Goal: Find specific page/section: Find specific page/section

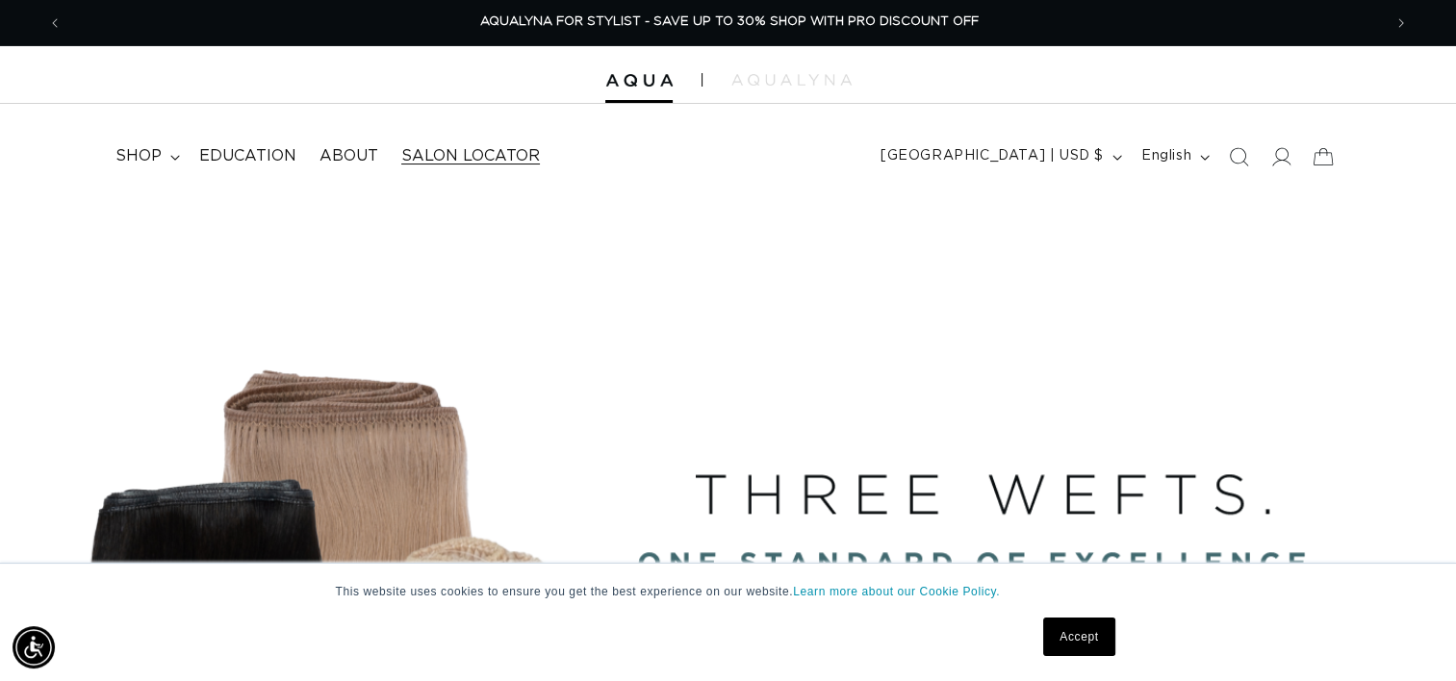
click at [446, 154] on span "Salon Locator" at bounding box center [470, 156] width 139 height 20
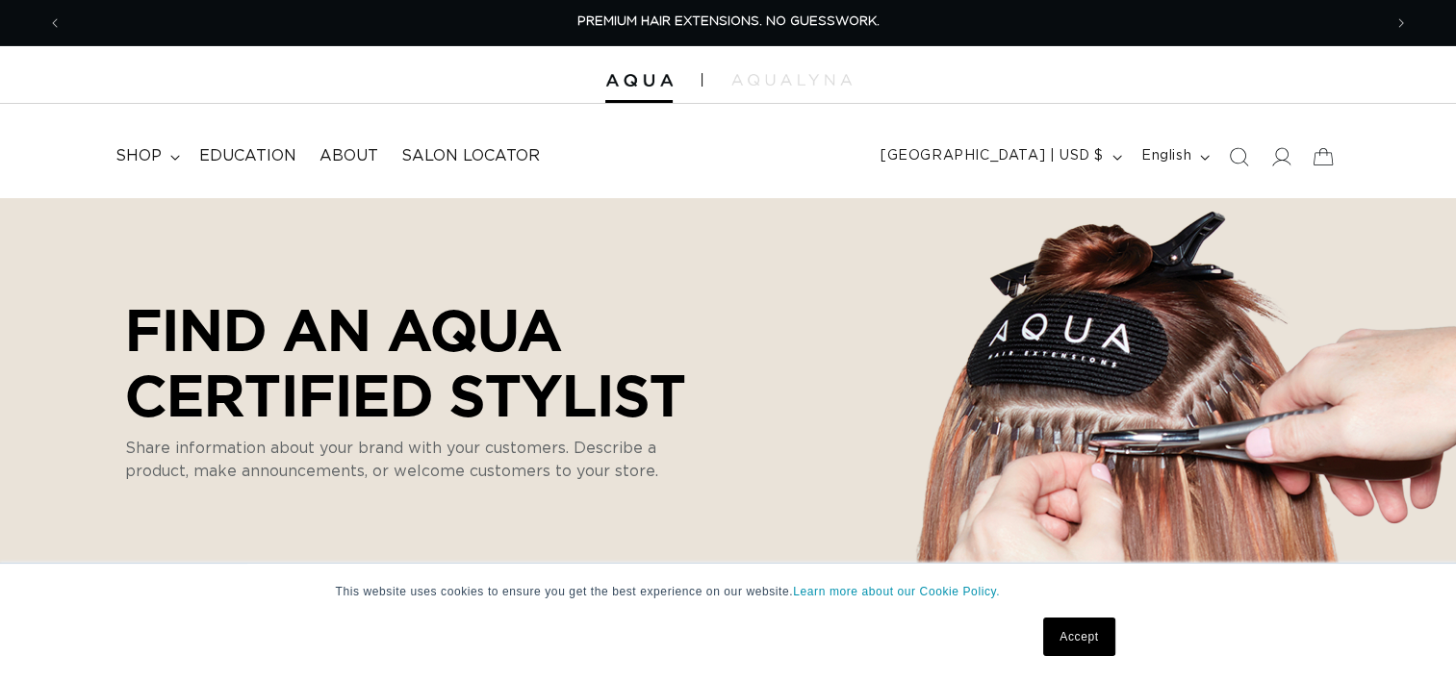
select select "m"
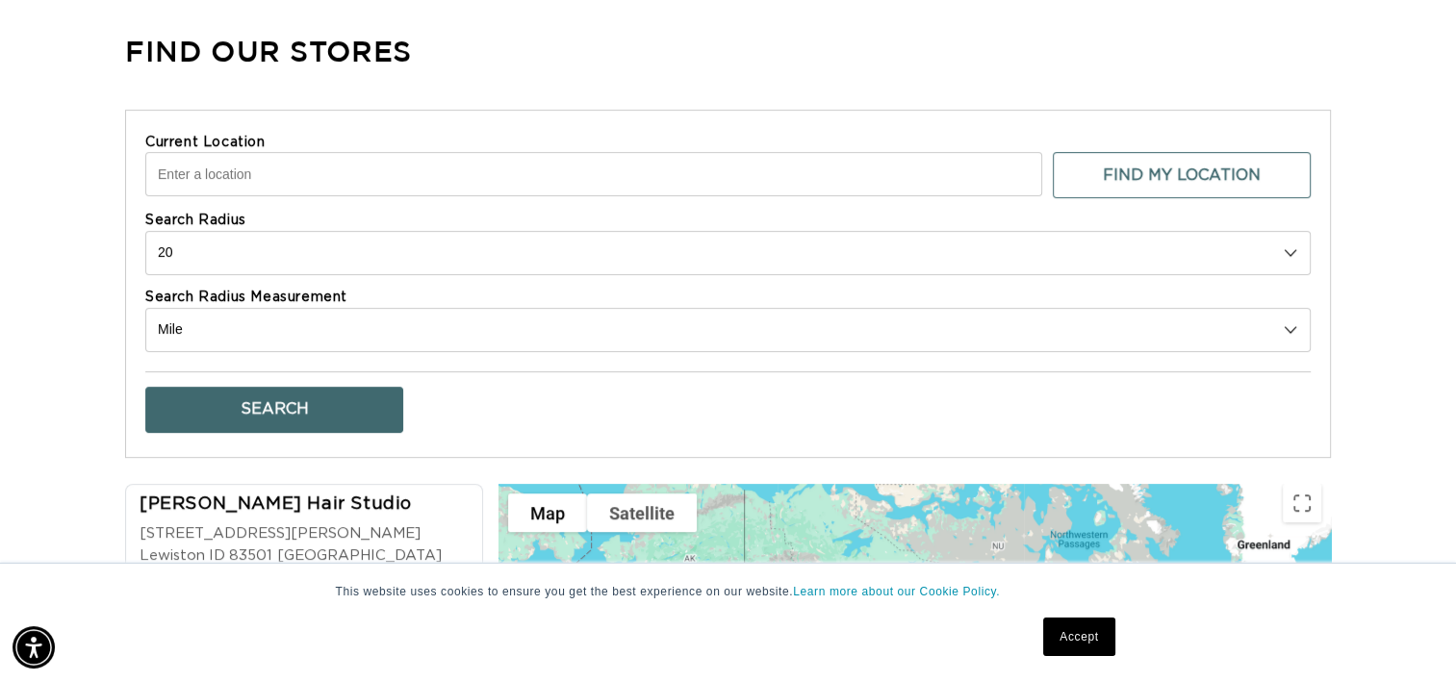
scroll to position [0, 2638]
click at [245, 175] on input "Current Location" at bounding box center [593, 174] width 897 height 44
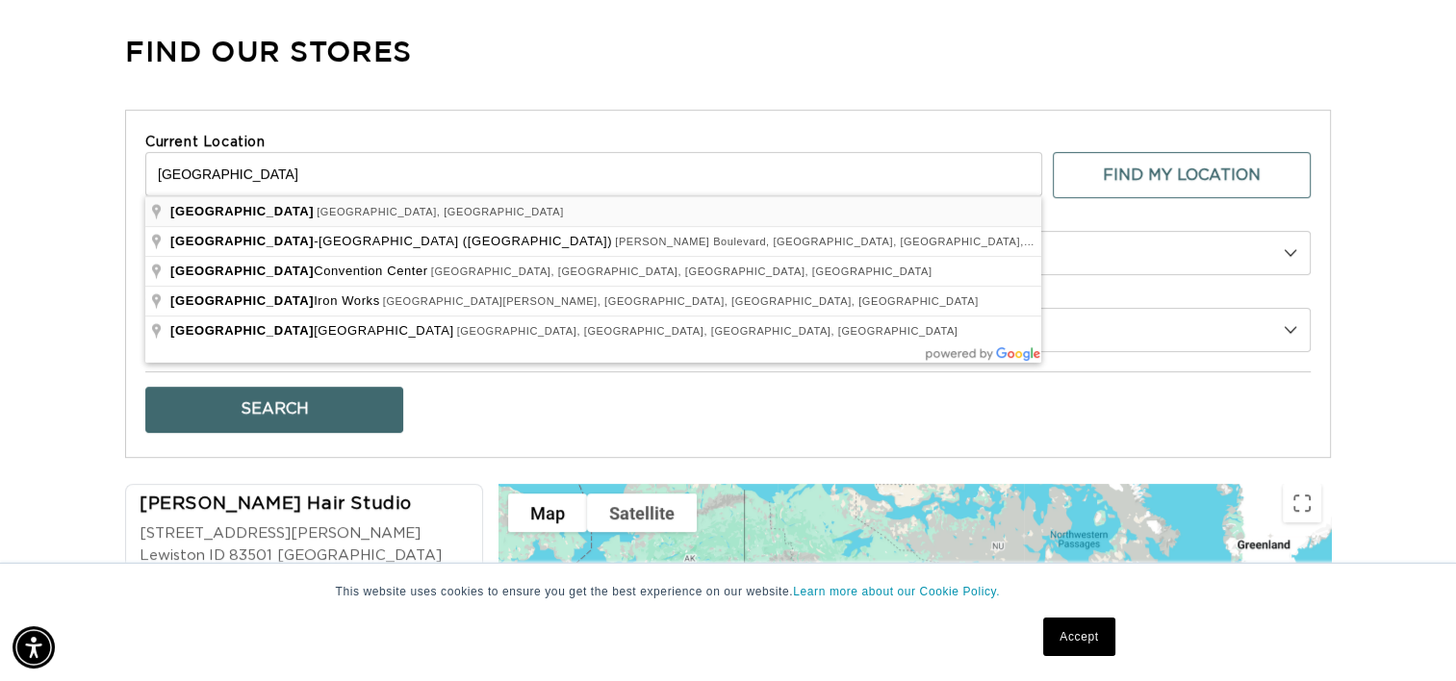
type input "Raleigh, NC, USA"
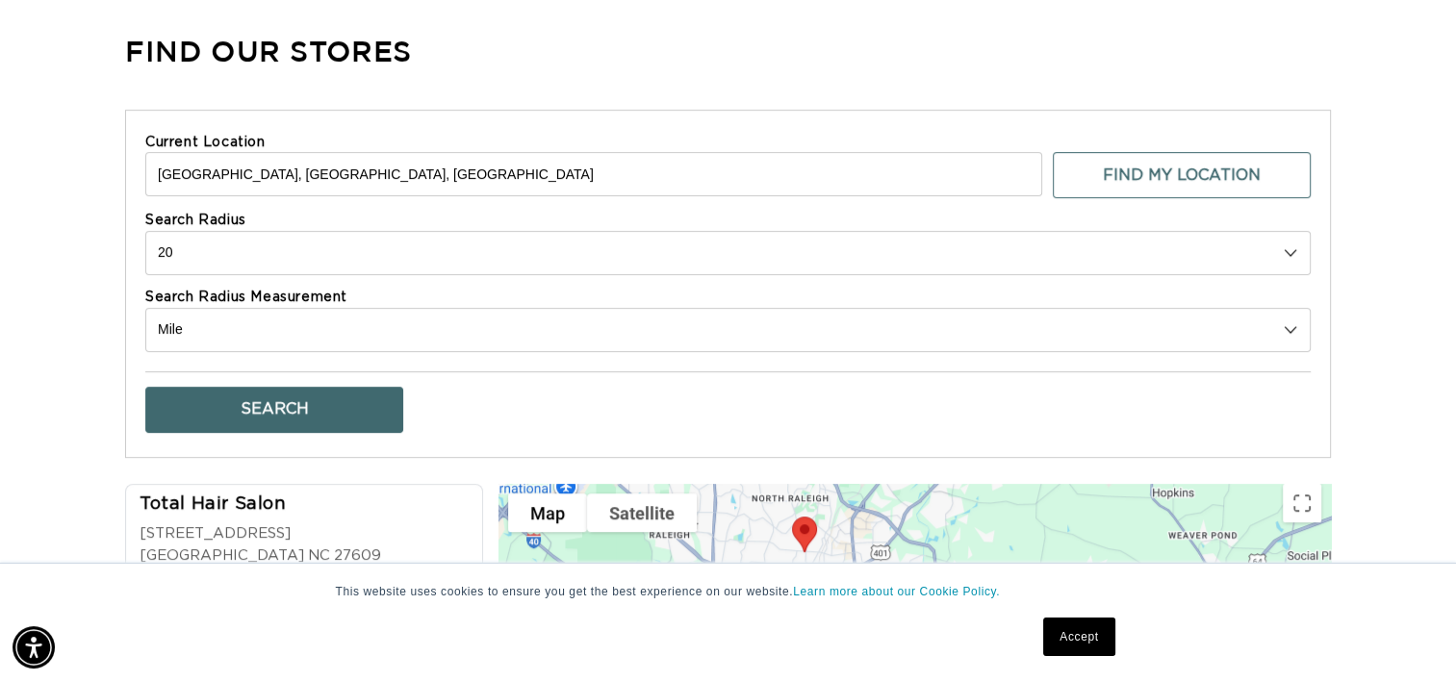
scroll to position [0, 1319]
click at [256, 396] on button "Search" at bounding box center [274, 410] width 258 height 46
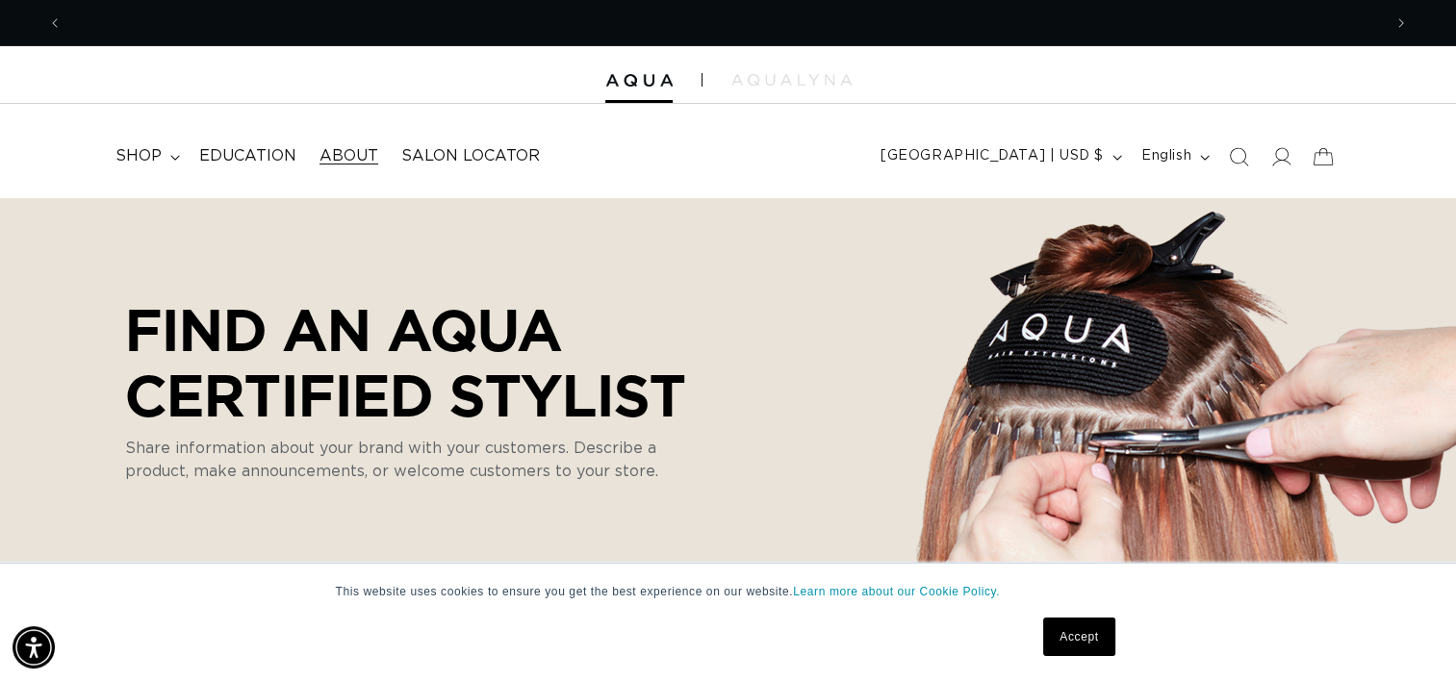
click at [343, 154] on span "About" at bounding box center [348, 156] width 59 height 20
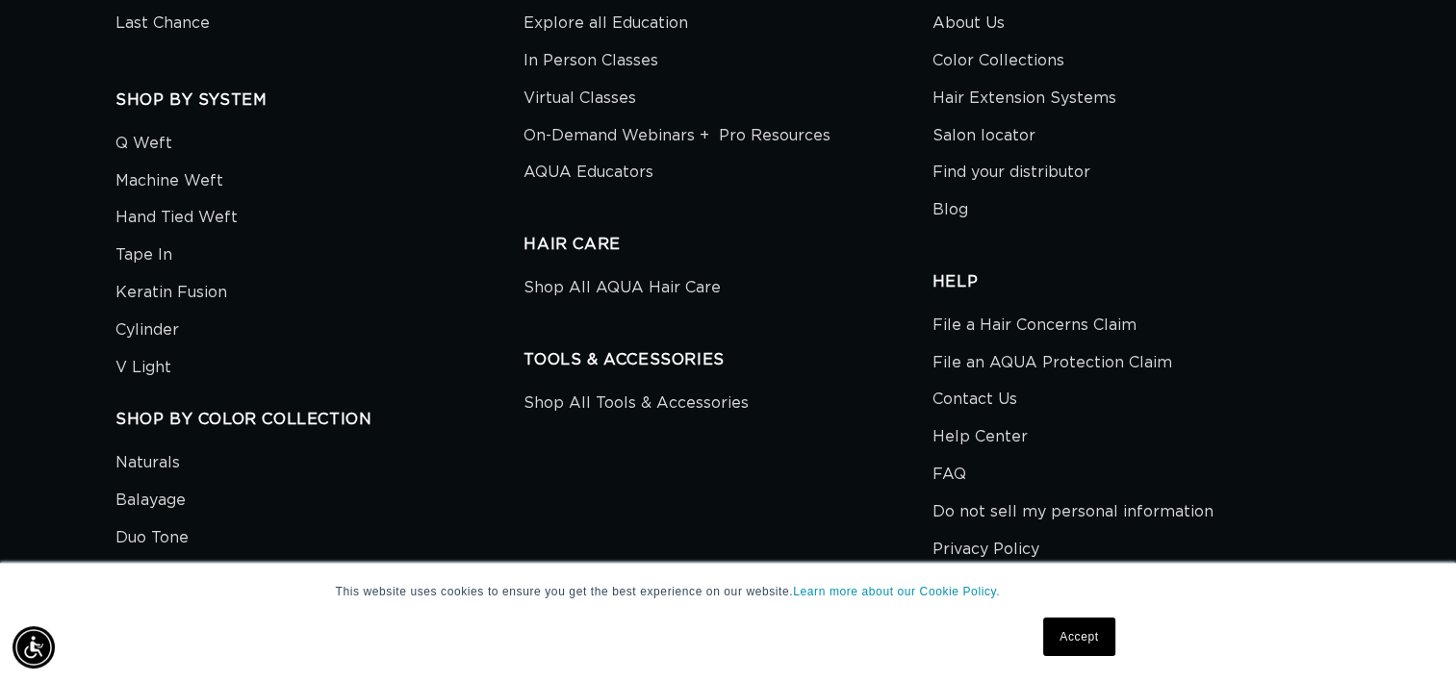
scroll to position [4161, 0]
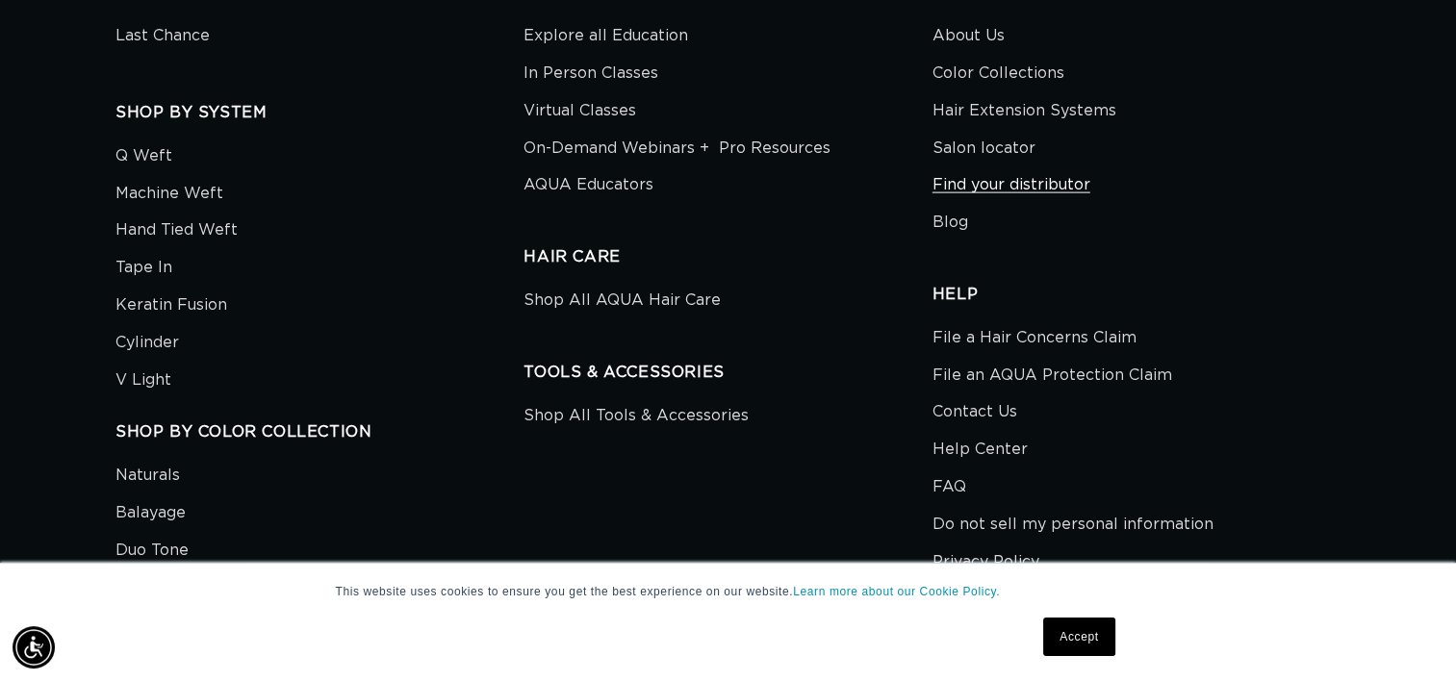
click at [997, 180] on link "Find your distributor" at bounding box center [1011, 185] width 158 height 38
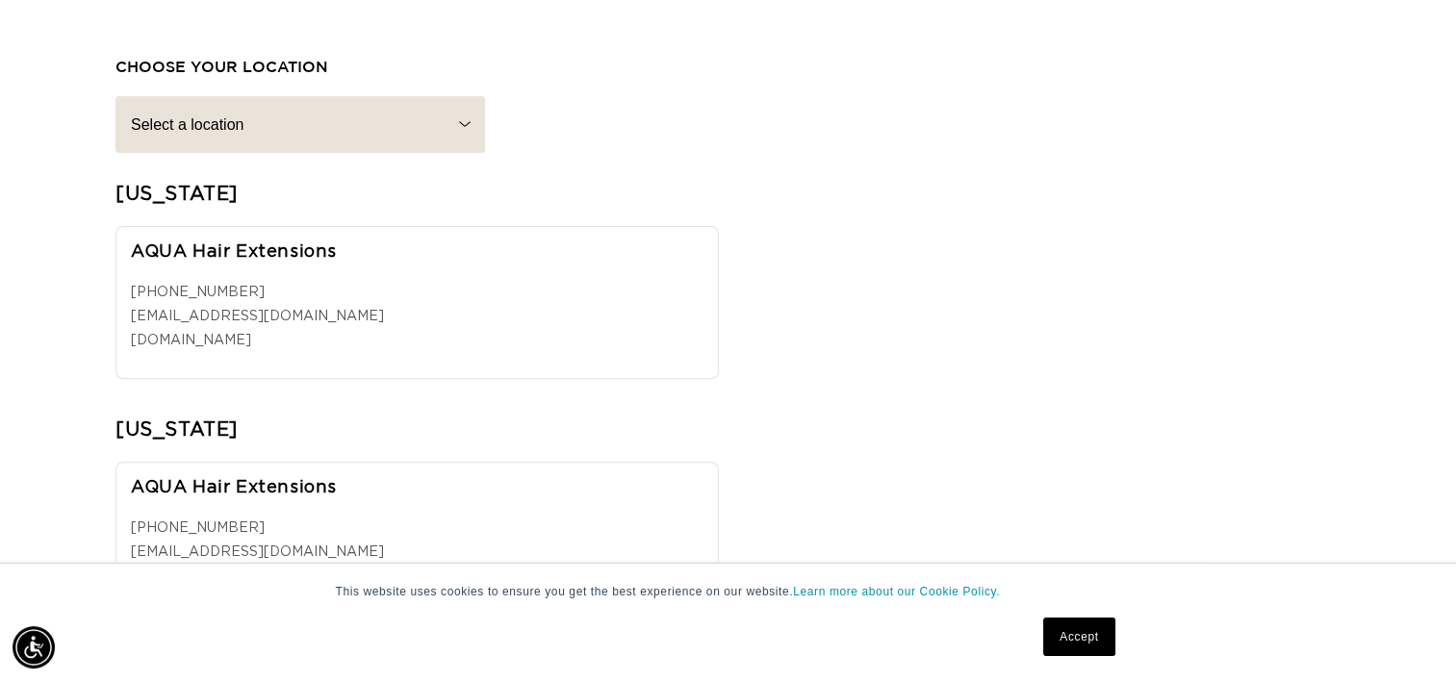
scroll to position [0, 2638]
click at [472, 124] on select "Select a location ALABAMA ALASKA ARIZONA ARKANSAS CALIFORNIA CANADA COLORADO CO…" at bounding box center [300, 124] width 370 height 57
click at [115, 96] on select "Select a location ALABAMA ALASKA ARIZONA ARKANSAS CALIFORNIA CANADA COLORADO CO…" at bounding box center [300, 124] width 370 height 57
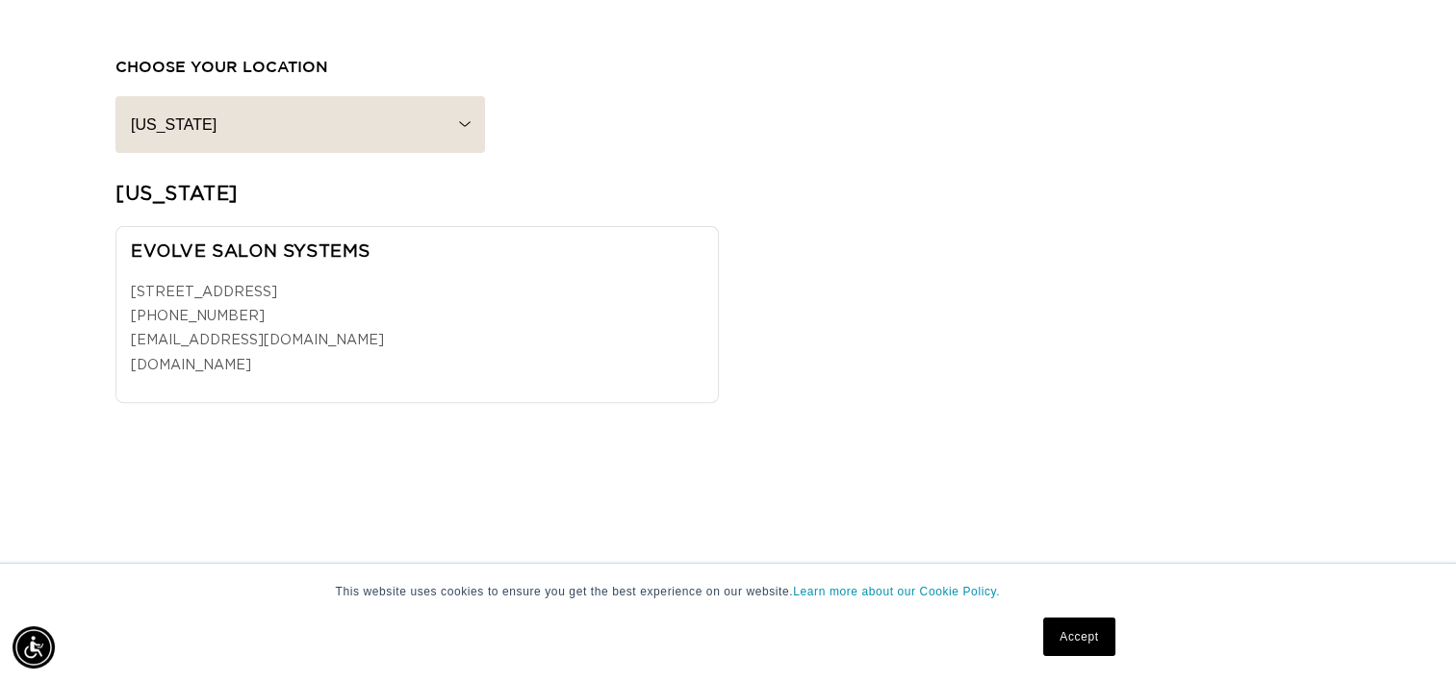
click at [469, 125] on select "Select a location ALABAMA ALASKA ARIZONA ARKANSAS CALIFORNIA CANADA COLORADO CO…" at bounding box center [300, 124] width 370 height 57
select select "south-carolina"
click at [115, 96] on select "Select a location ALABAMA ALASKA ARIZONA ARKANSAS CALIFORNIA CANADA COLORADO CO…" at bounding box center [300, 124] width 370 height 57
